Goal: Find specific page/section: Find specific page/section

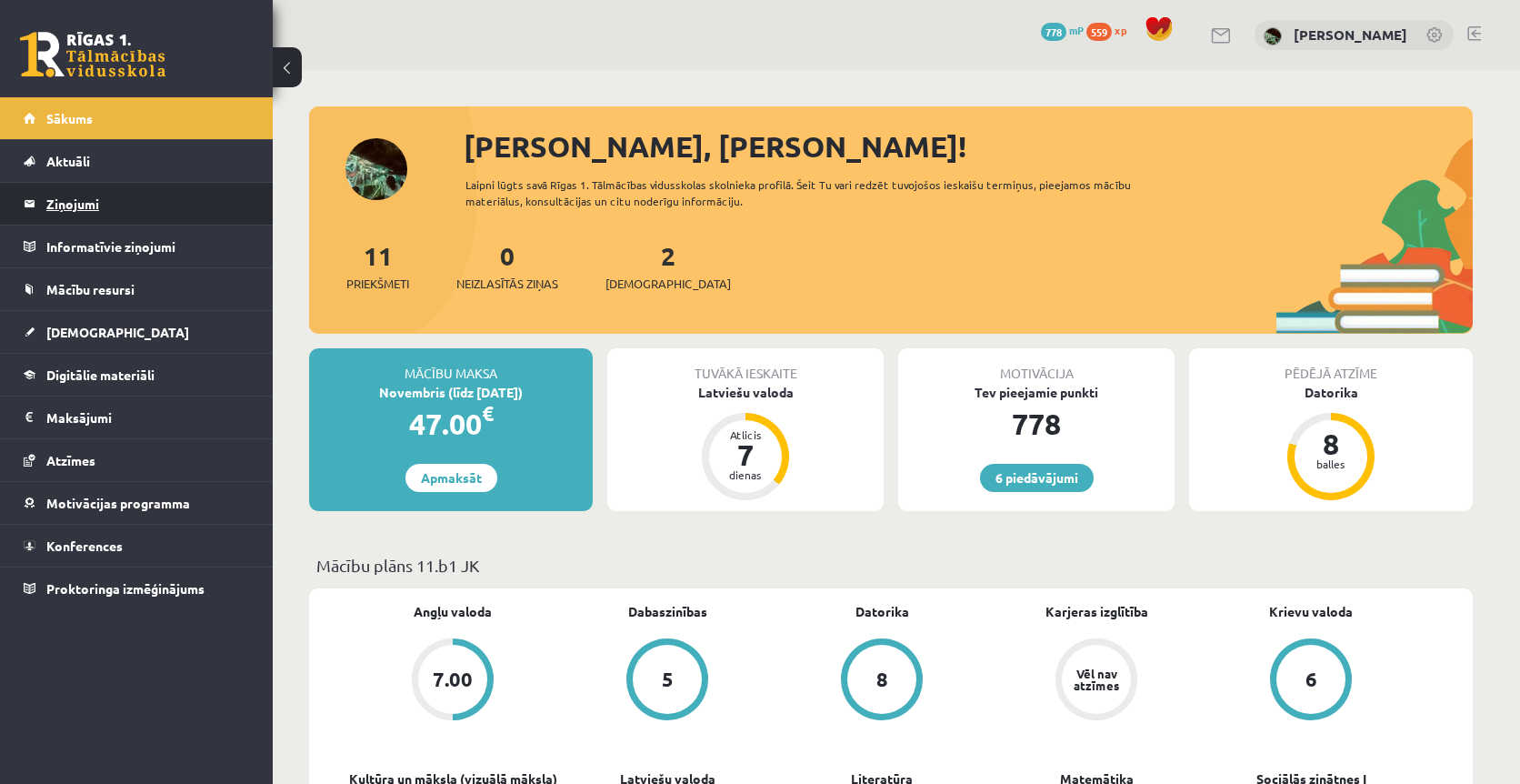
click at [126, 217] on legend "Ziņojumi 0" at bounding box center [148, 203] width 204 height 42
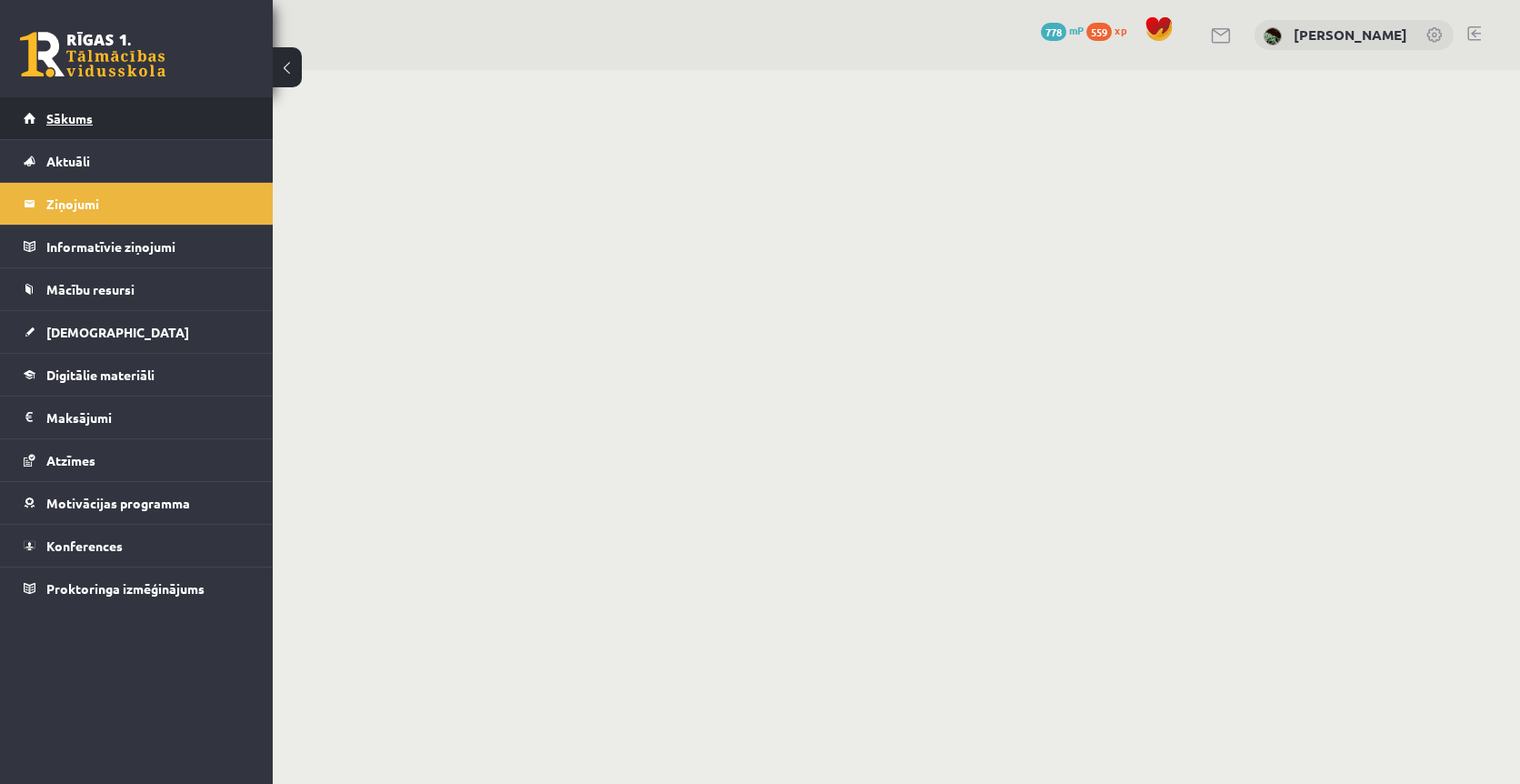
click at [195, 136] on link "Sākums" at bounding box center [136, 118] width 226 height 42
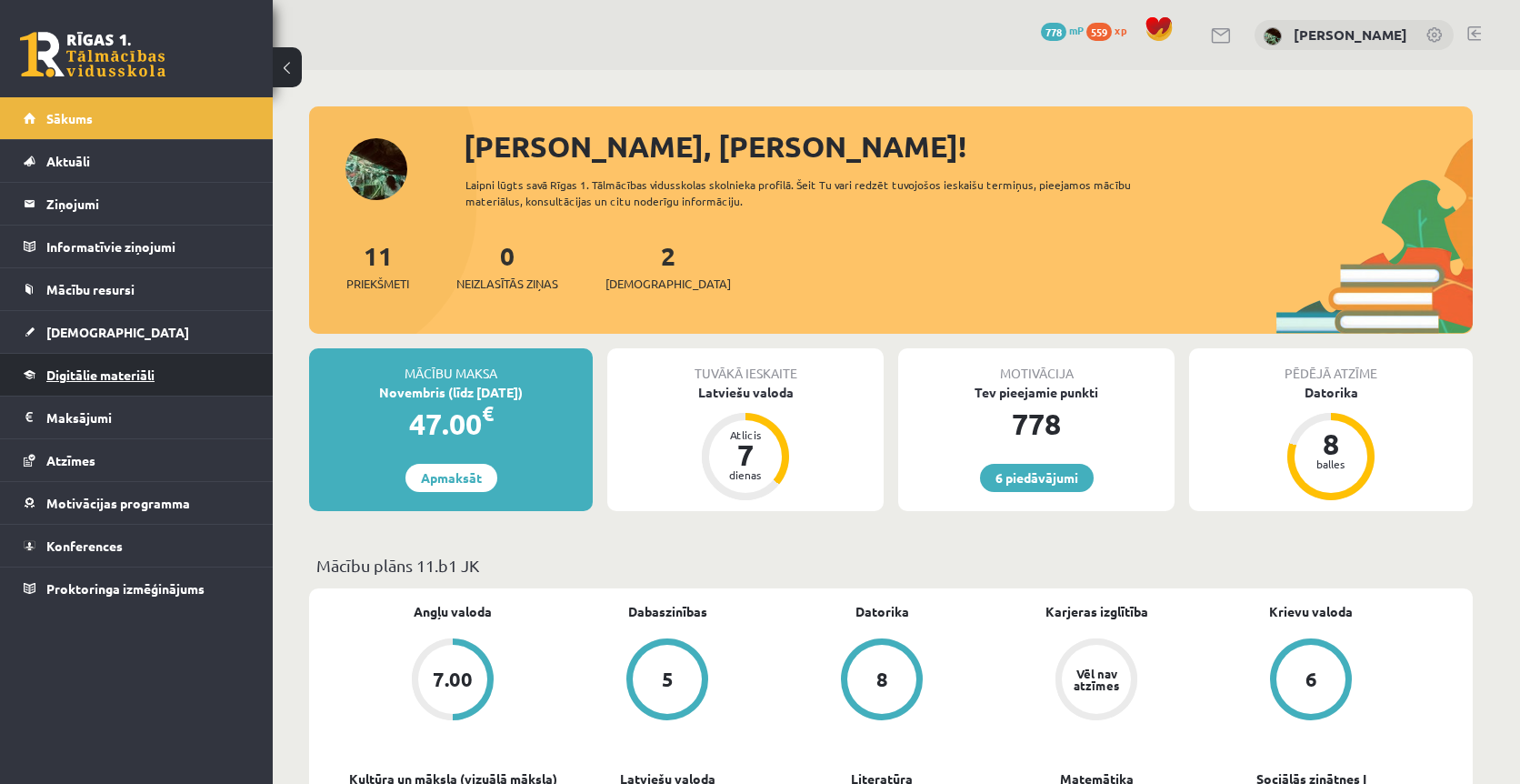
click at [127, 390] on link "Digitālie materiāli" at bounding box center [136, 374] width 226 height 42
